Goal: Task Accomplishment & Management: Manage account settings

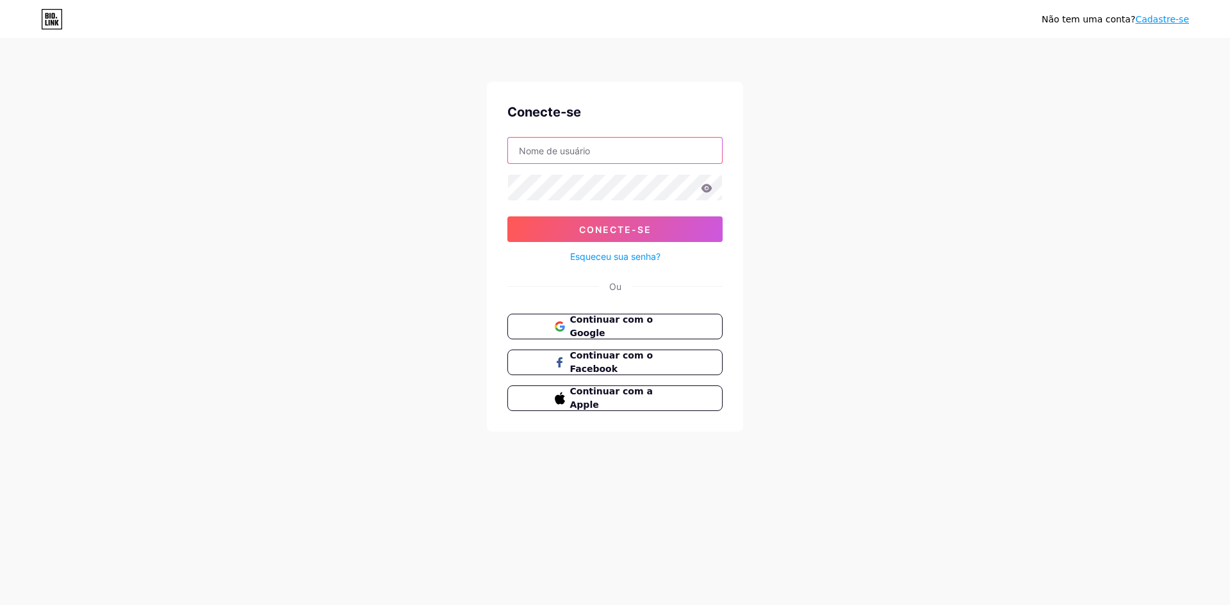
click at [602, 148] on input "text" at bounding box center [615, 151] width 214 height 26
type input "[EMAIL_ADDRESS][DOMAIN_NAME]"
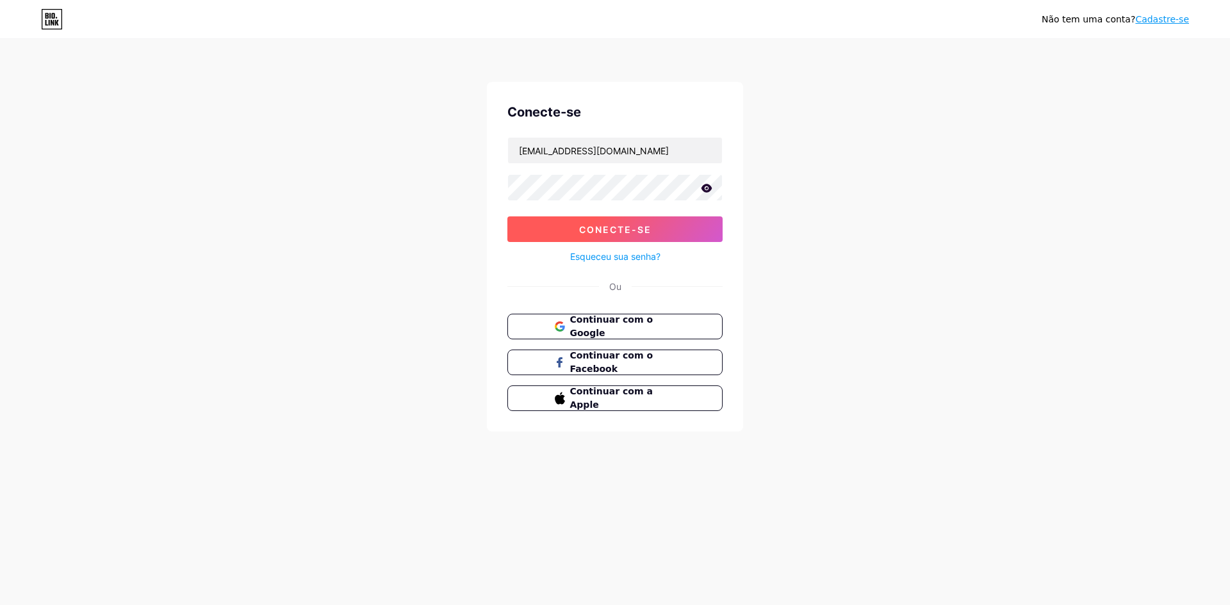
click at [582, 226] on font "Conecte-se" at bounding box center [615, 229] width 72 height 11
click at [339, 266] on div "Não tem uma conta? Cadastre-se Conecte-se [EMAIL_ADDRESS][DOMAIN_NAME] Conecte-…" at bounding box center [615, 236] width 1230 height 473
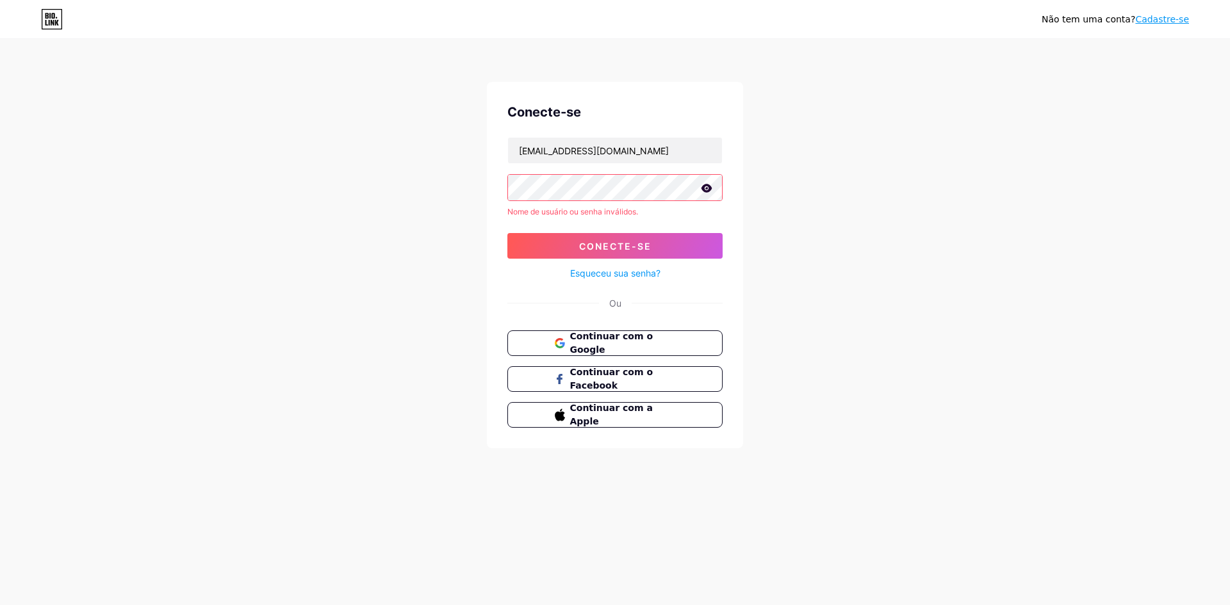
click at [712, 190] on icon at bounding box center [707, 188] width 12 height 9
click at [712, 190] on icon at bounding box center [706, 189] width 13 height 13
click at [704, 192] on icon at bounding box center [707, 188] width 12 height 9
click at [704, 192] on icon at bounding box center [706, 188] width 11 height 9
click at [653, 337] on font "Continuar com o Google" at bounding box center [611, 343] width 84 height 24
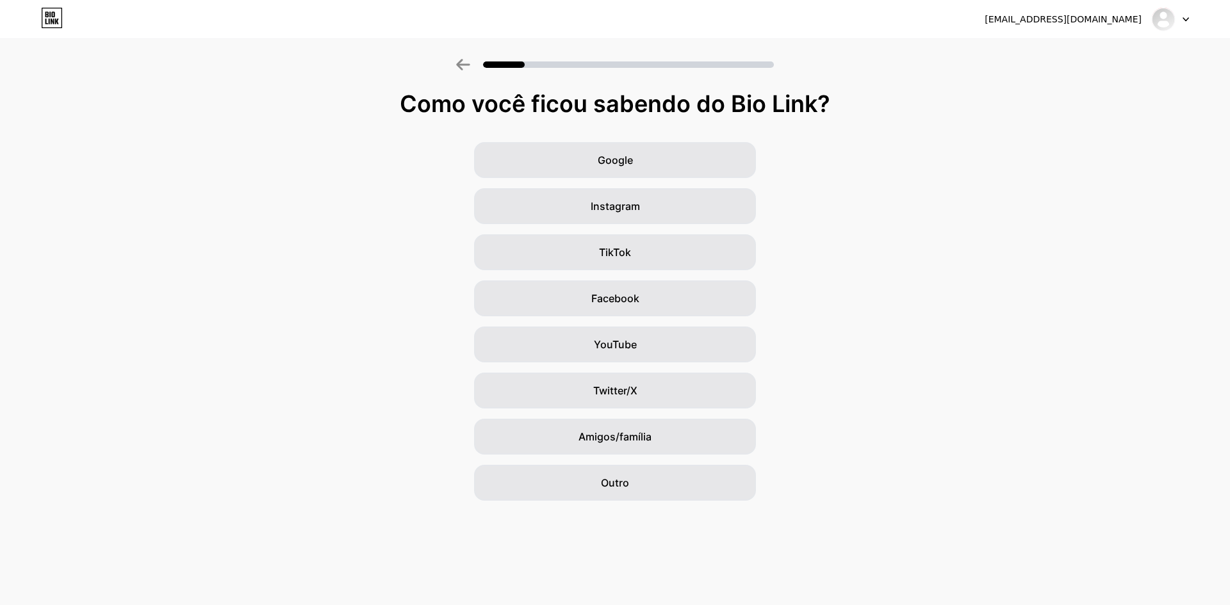
click at [967, 398] on div "Google Instagram TikTok Facebook YouTube Twitter/X Amigos/família Outro" at bounding box center [615, 321] width 1230 height 359
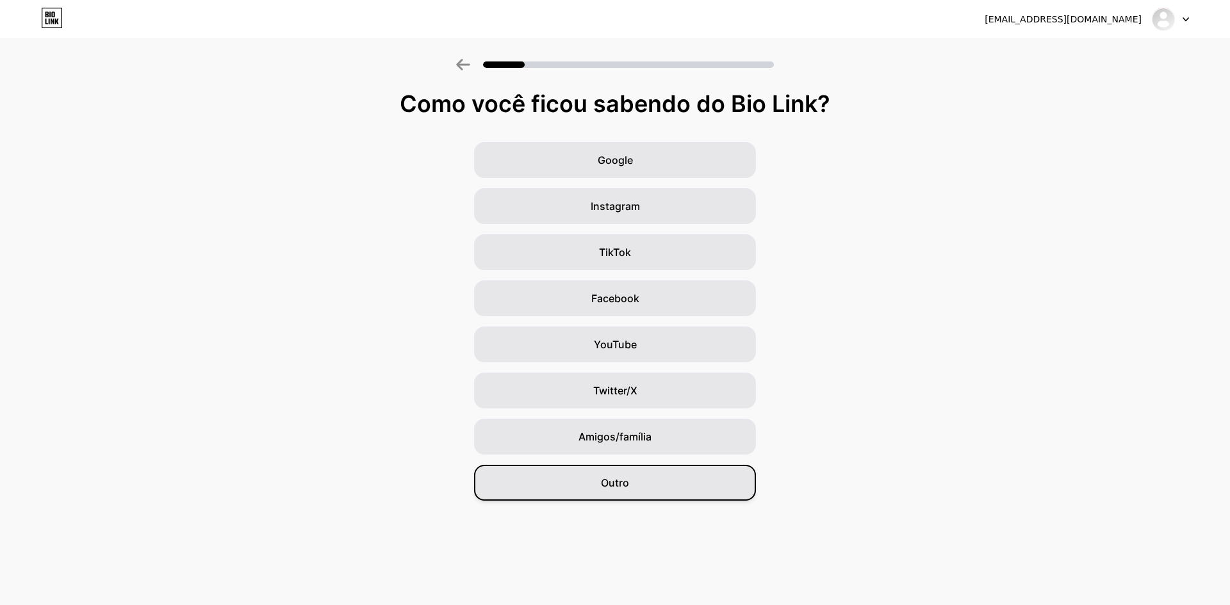
click at [701, 469] on div "Outro" at bounding box center [615, 483] width 282 height 36
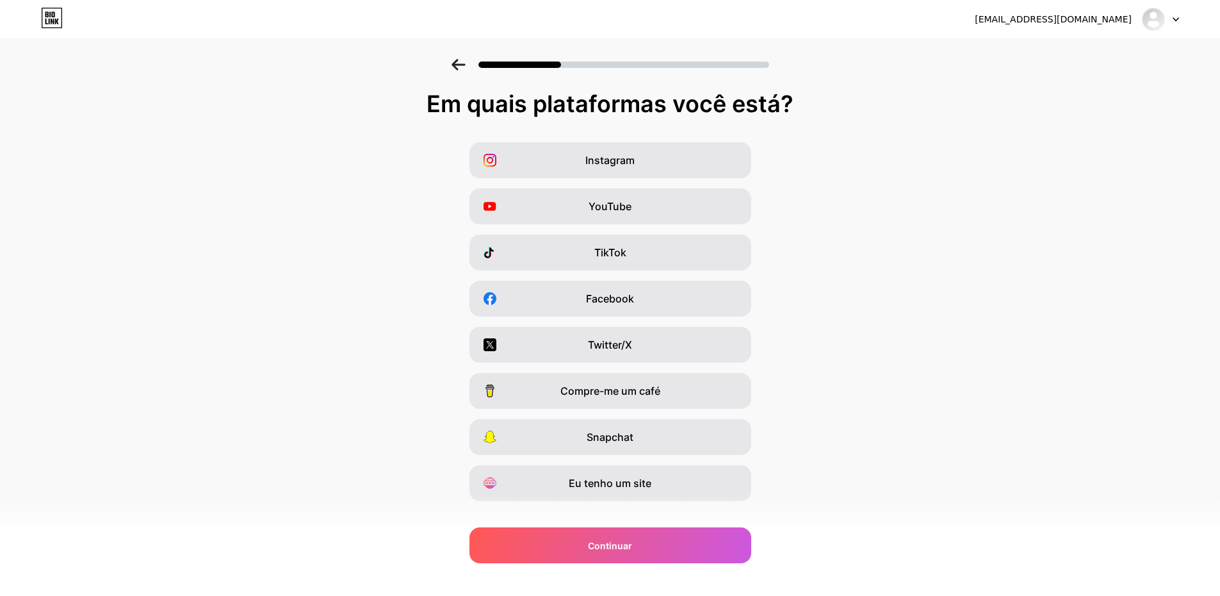
click at [1168, 19] on div at bounding box center [1160, 19] width 37 height 23
click at [1039, 42] on li "Sair" at bounding box center [1099, 52] width 159 height 35
